Goal: Information Seeking & Learning: Find contact information

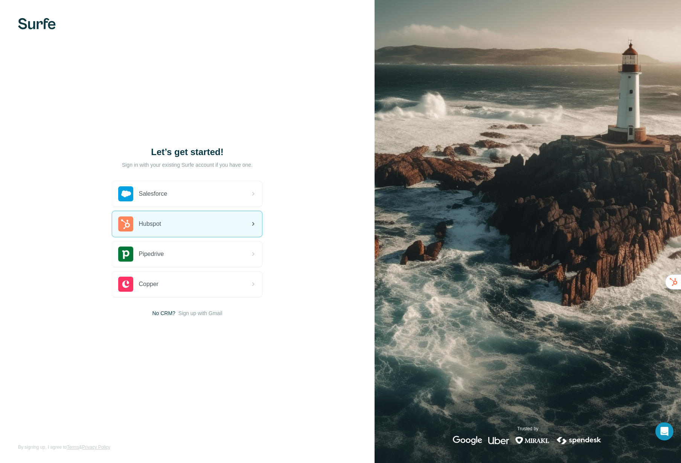
click at [189, 222] on div "Hubspot" at bounding box center [187, 224] width 150 height 26
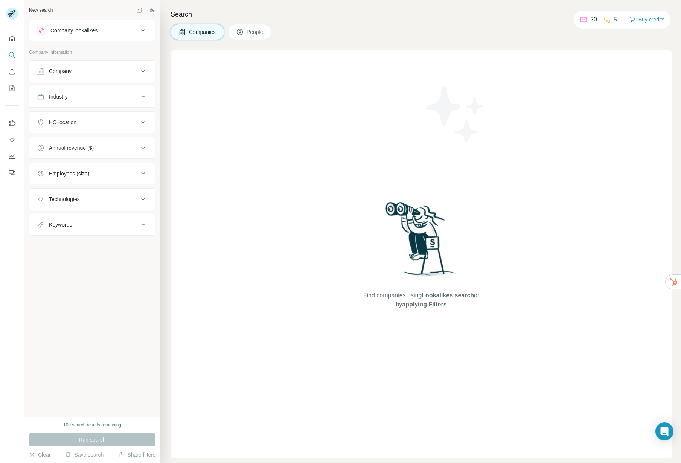
click at [248, 38] on button "People" at bounding box center [250, 32] width 44 height 16
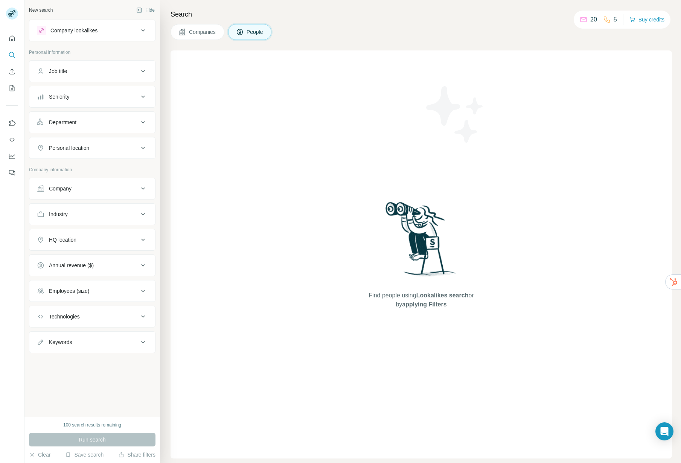
click at [243, 81] on div "Find people using Lookalikes search or by applying Filters" at bounding box center [420, 254] width 501 height 408
click at [261, 31] on span "People" at bounding box center [255, 32] width 17 height 8
click at [106, 75] on button "Job title" at bounding box center [92, 71] width 126 height 18
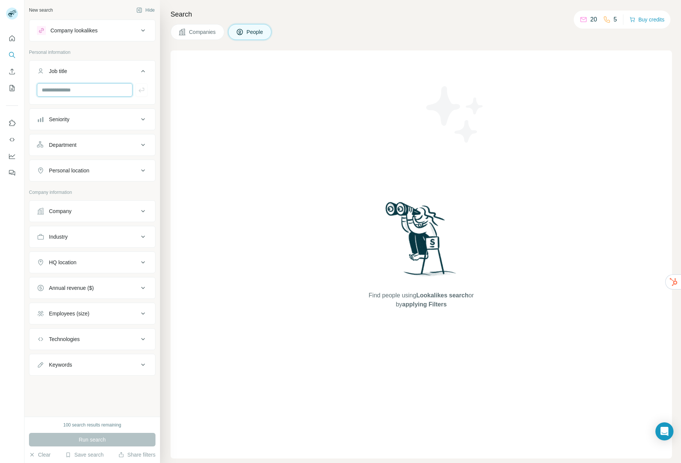
click at [91, 88] on input "text" at bounding box center [85, 90] width 96 height 14
type input "**********"
click at [89, 212] on div "Company" at bounding box center [88, 211] width 102 height 8
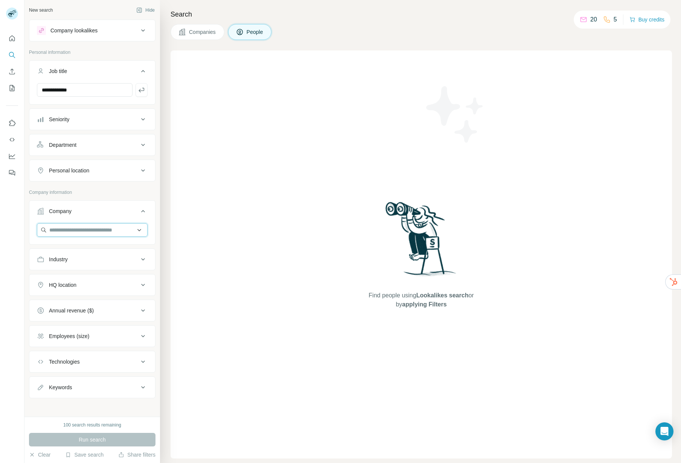
click at [78, 229] on input "text" at bounding box center [92, 230] width 111 height 14
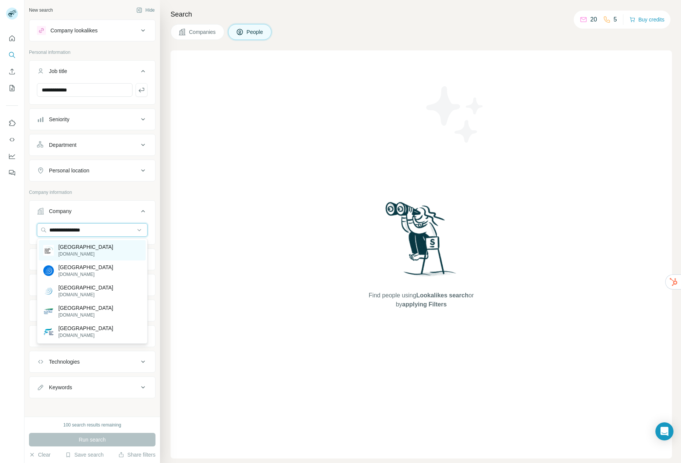
type input "**********"
click at [81, 249] on p "[GEOGRAPHIC_DATA]" at bounding box center [85, 247] width 55 height 8
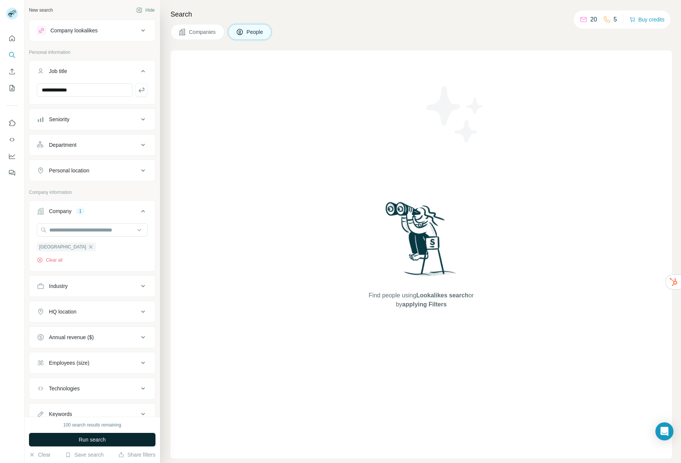
click at [70, 441] on button "Run search" at bounding box center [92, 440] width 126 height 14
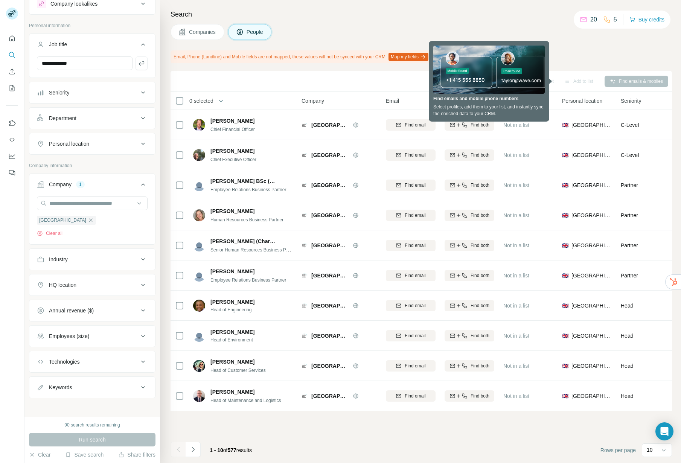
scroll to position [30, 0]
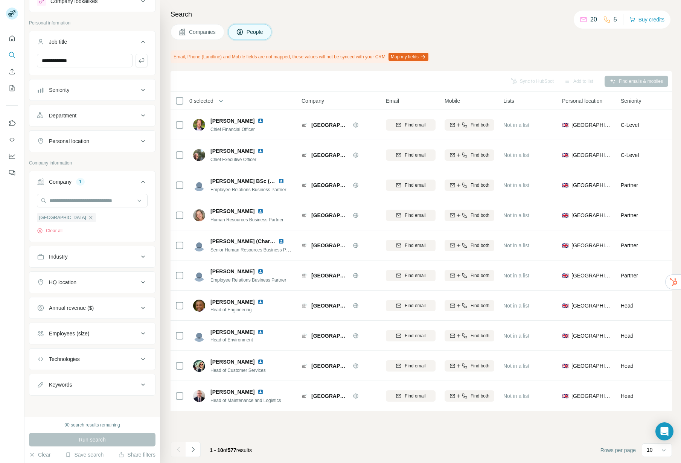
click at [84, 387] on div "Keywords" at bounding box center [88, 385] width 102 height 8
click at [73, 402] on input "text" at bounding box center [85, 403] width 96 height 14
type input "**********"
click at [92, 436] on span "Run search" at bounding box center [92, 440] width 27 height 8
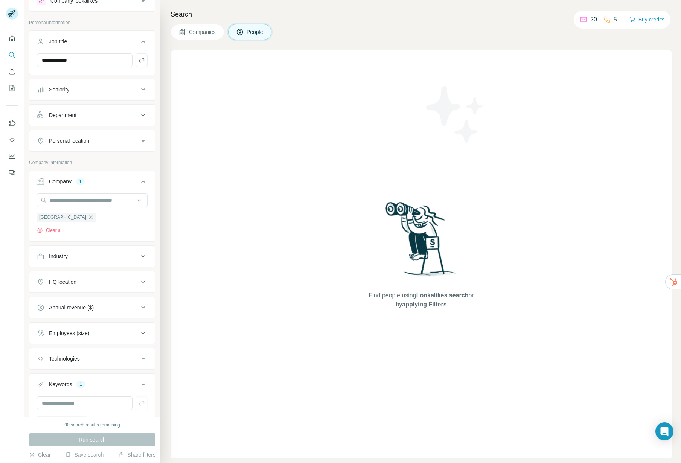
drag, startPoint x: 207, startPoint y: 43, endPoint x: 211, endPoint y: 43, distance: 4.5
click at [207, 43] on div "Search Companies People Find people using Lookalikes search or by applying Filt…" at bounding box center [420, 231] width 521 height 463
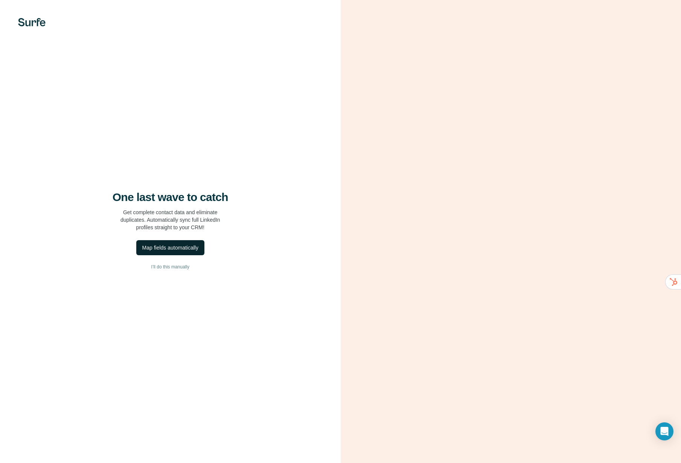
click at [175, 249] on div "Map fields automatically" at bounding box center [170, 248] width 56 height 8
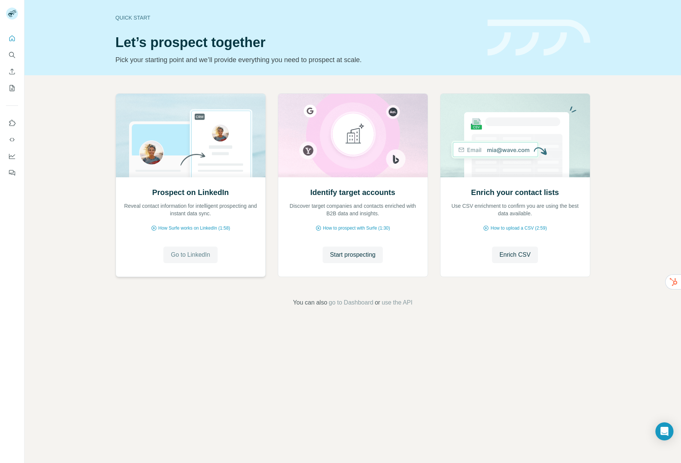
click at [205, 254] on span "Go to LinkedIn" at bounding box center [190, 254] width 39 height 9
